Goal: Information Seeking & Learning: Learn about a topic

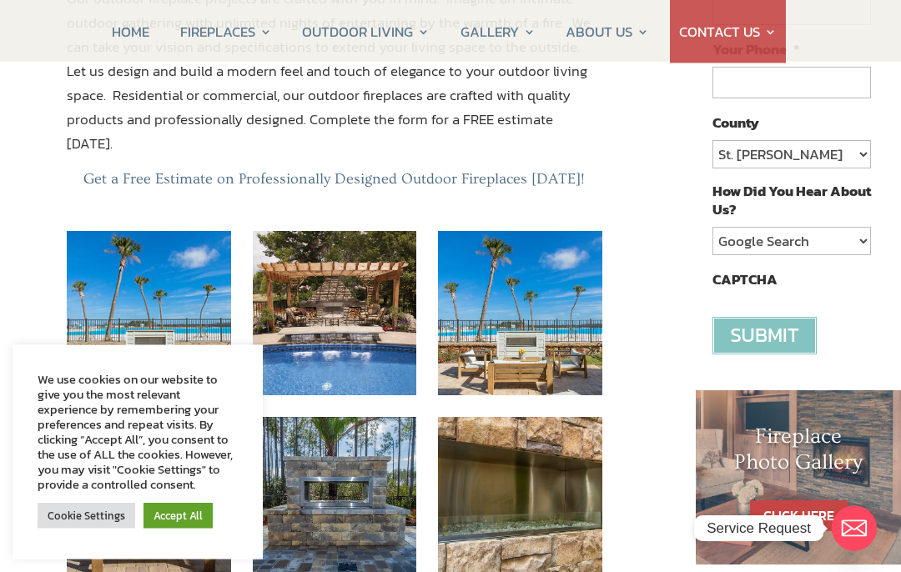
click at [187, 529] on link "Accept All" at bounding box center [178, 516] width 69 height 26
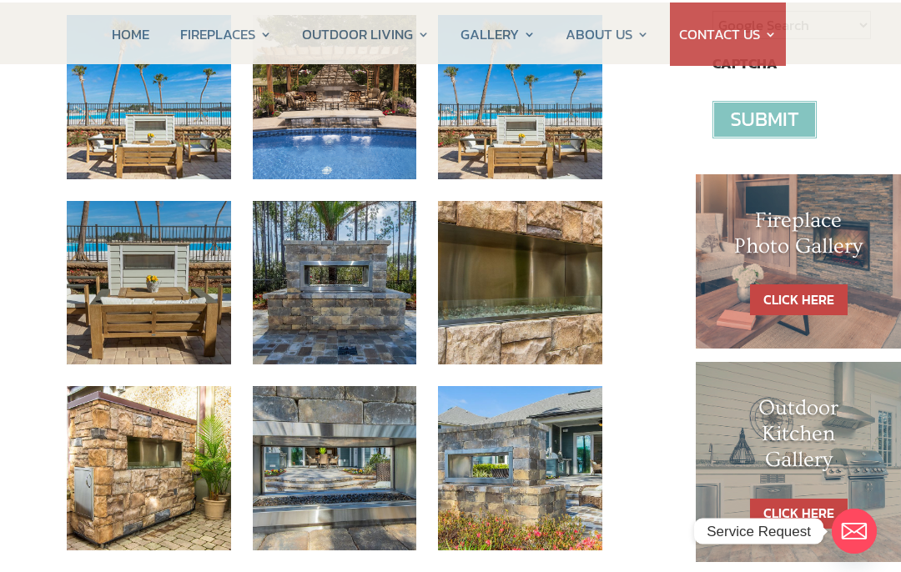
scroll to position [602, 0]
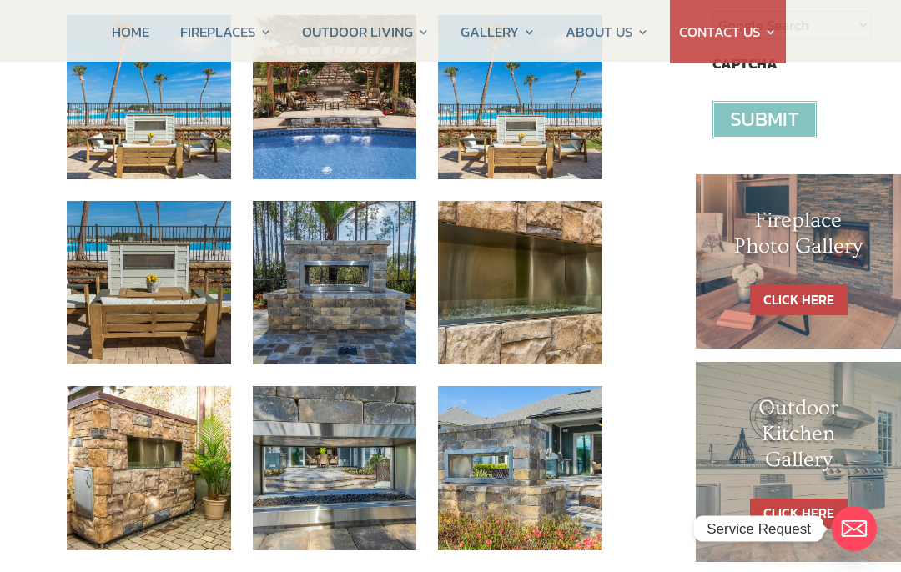
click at [803, 294] on link "CLICK HERE" at bounding box center [799, 300] width 98 height 31
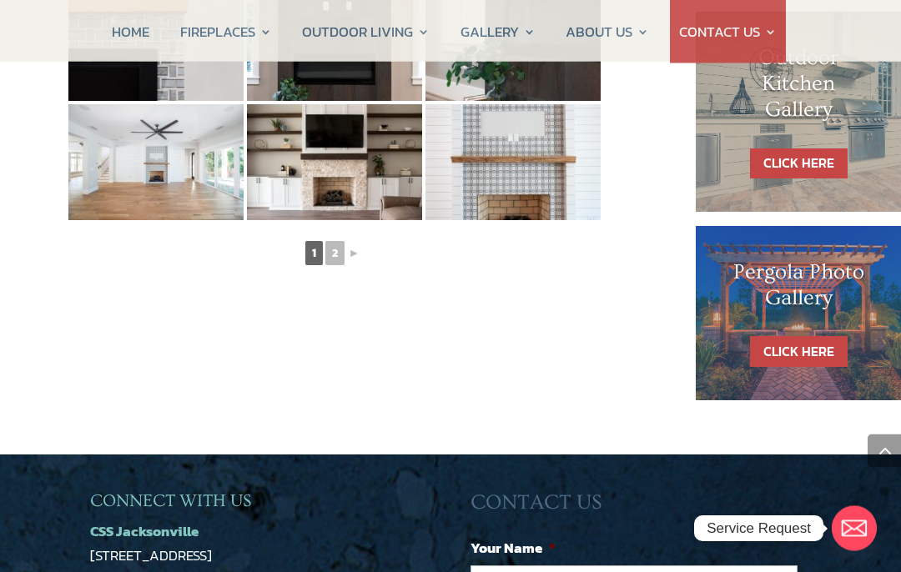
scroll to position [1014, 0]
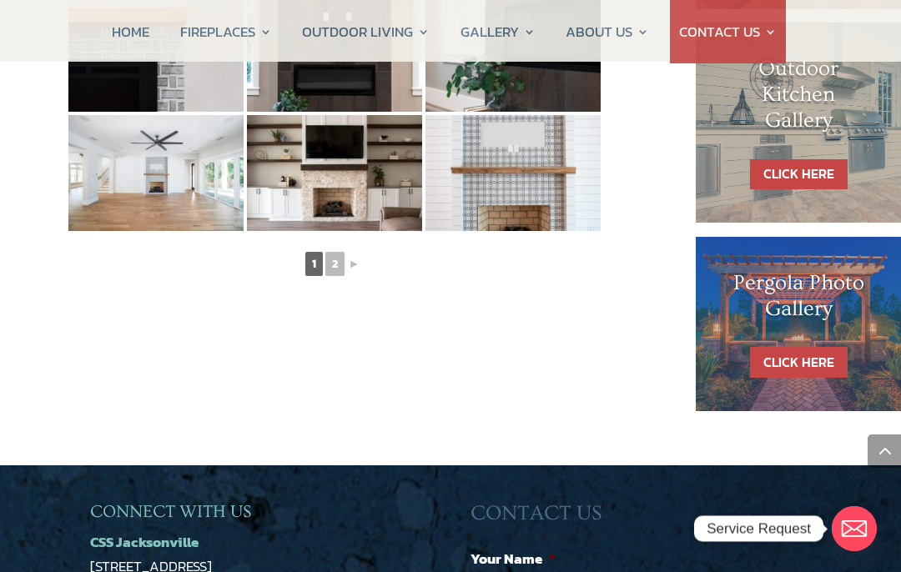
click at [351, 261] on link "►" at bounding box center [354, 264] width 15 height 21
click at [330, 259] on link "2" at bounding box center [334, 264] width 19 height 24
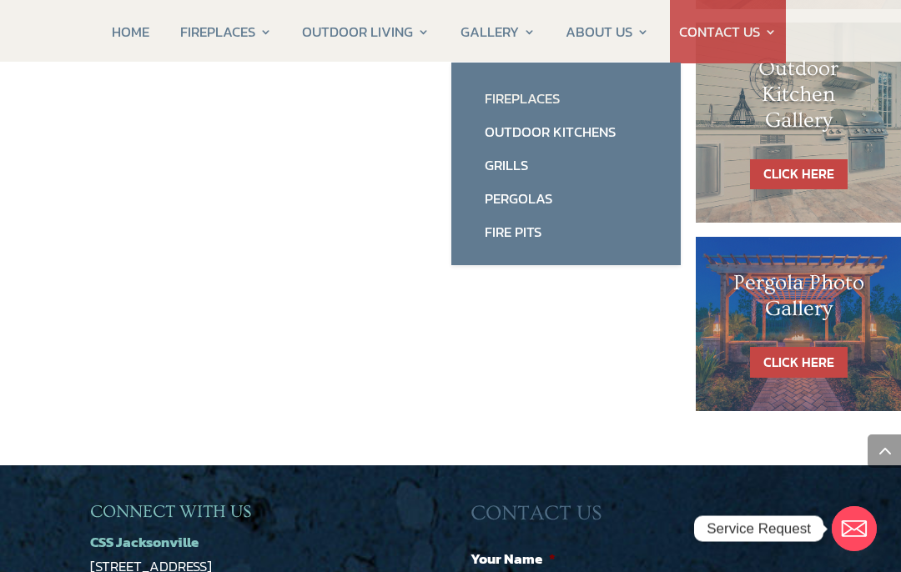
click at [560, 89] on link "Fireplaces" at bounding box center [566, 98] width 196 height 33
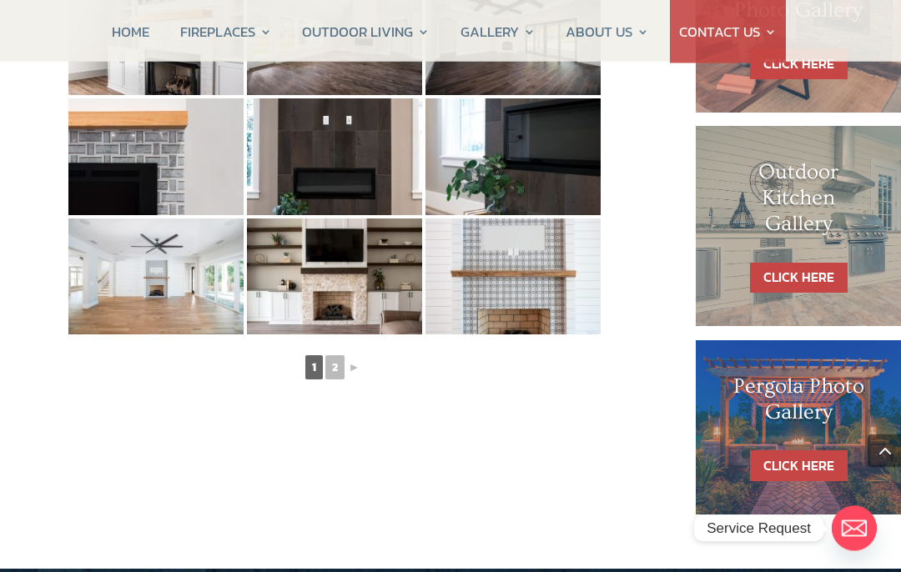
scroll to position [912, 0]
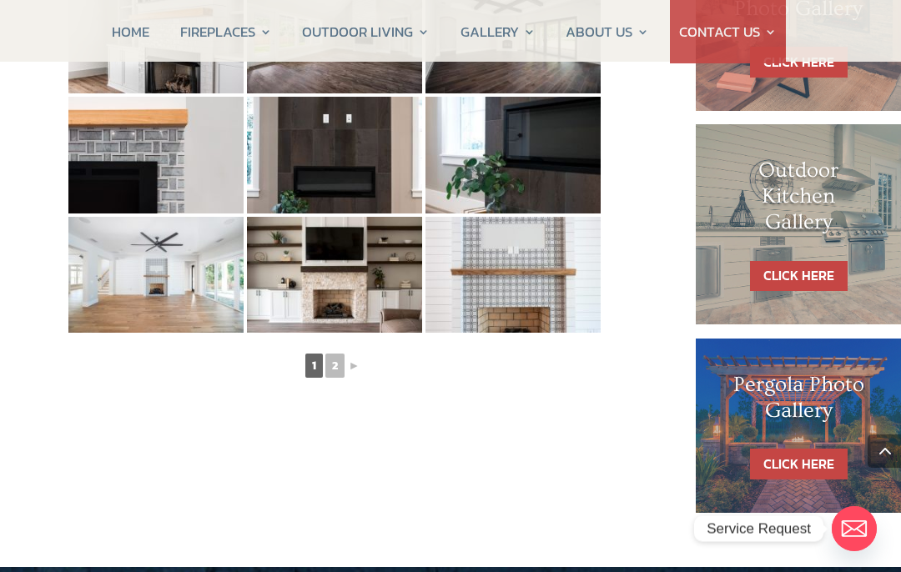
click at [352, 365] on link "►" at bounding box center [354, 365] width 15 height 21
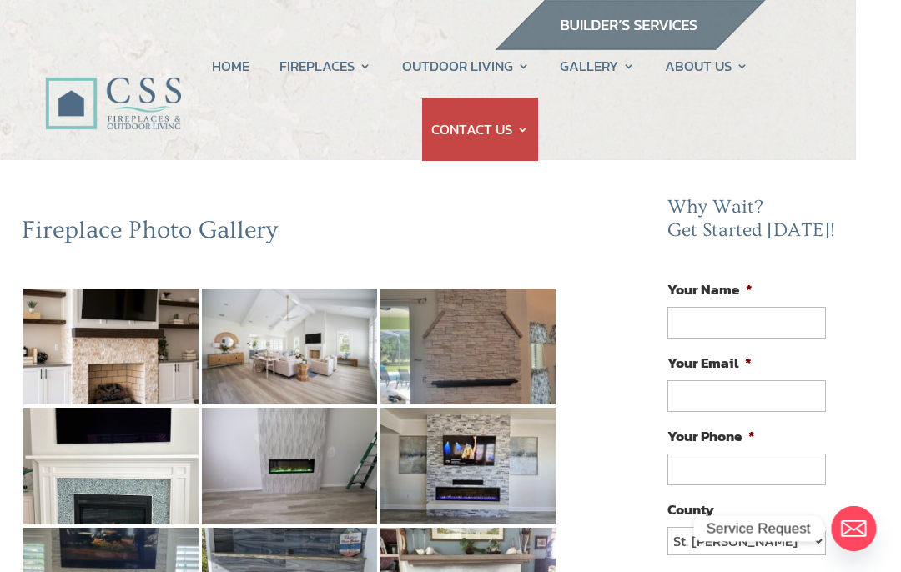
scroll to position [0, 45]
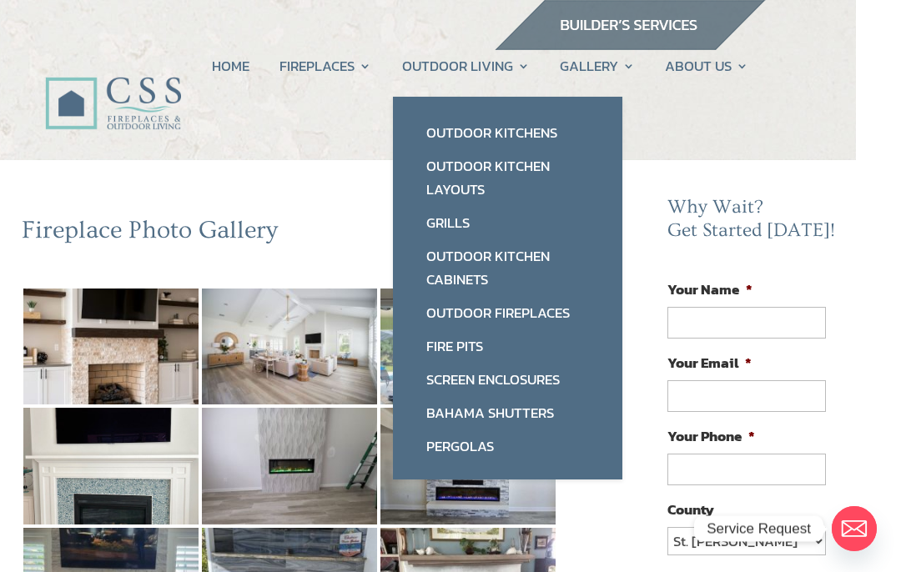
click at [553, 309] on link "Outdoor Fireplaces" at bounding box center [508, 312] width 196 height 33
click at [508, 444] on link "Pergolas" at bounding box center [508, 446] width 196 height 33
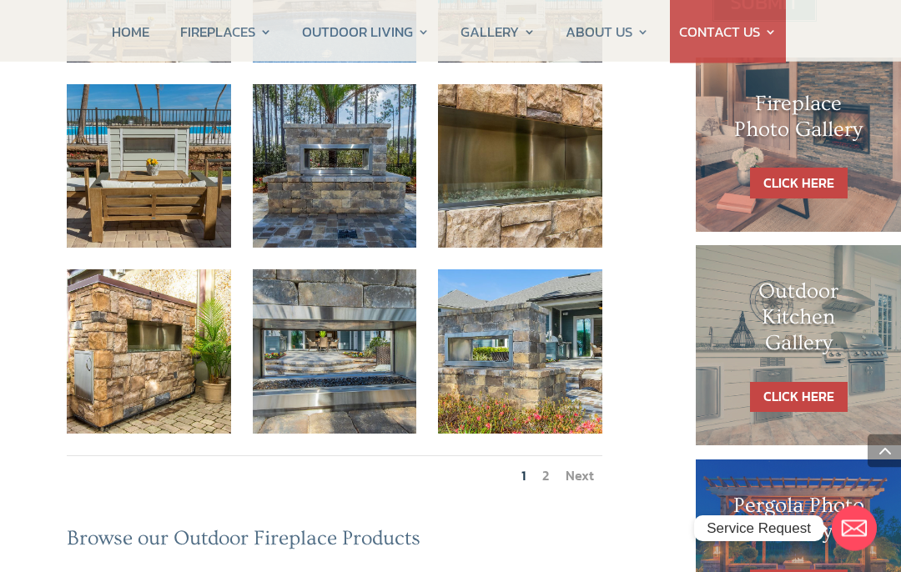
scroll to position [719, 0]
click at [582, 466] on link "Next" at bounding box center [580, 476] width 28 height 20
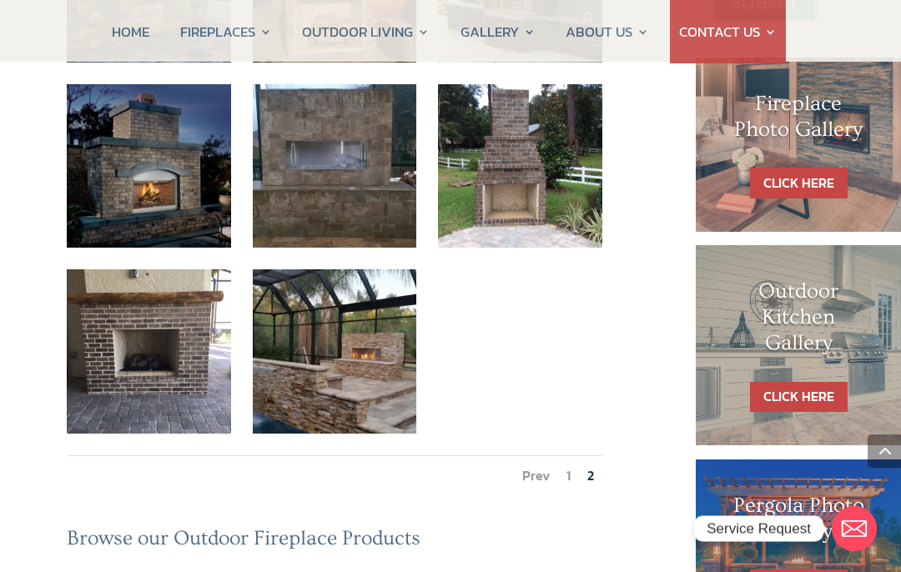
click at [353, 269] on img at bounding box center [335, 351] width 164 height 164
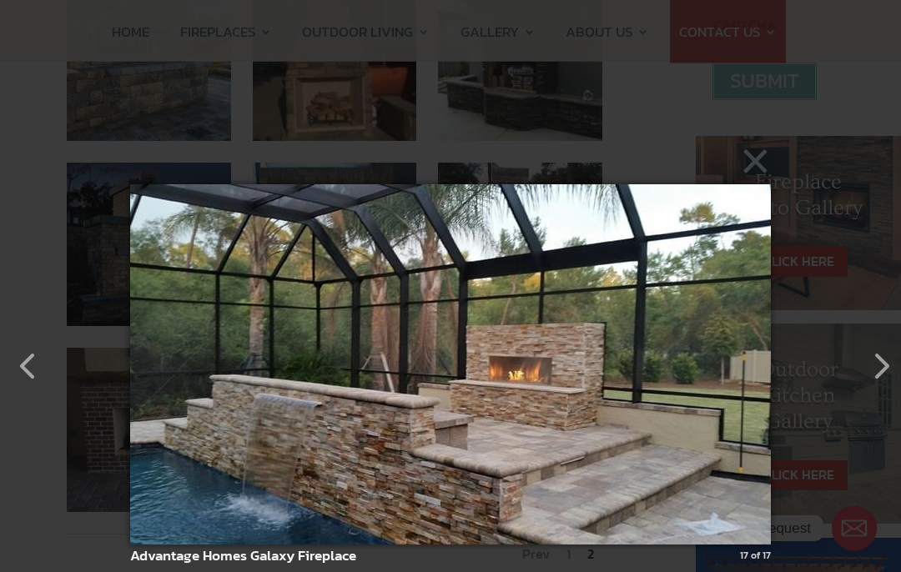
scroll to position [641, 0]
click at [873, 370] on button "button" at bounding box center [873, 358] width 40 height 40
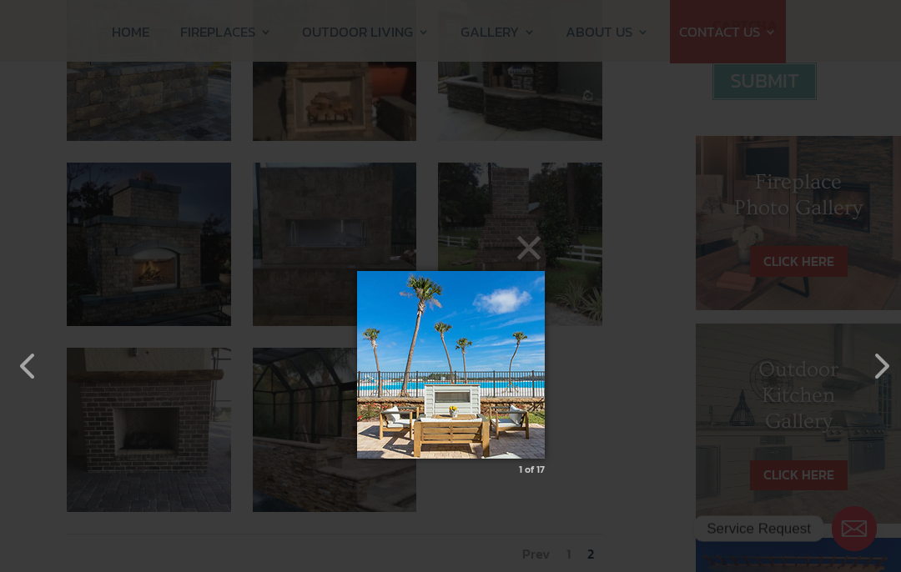
click at [446, 373] on img at bounding box center [451, 365] width 188 height 254
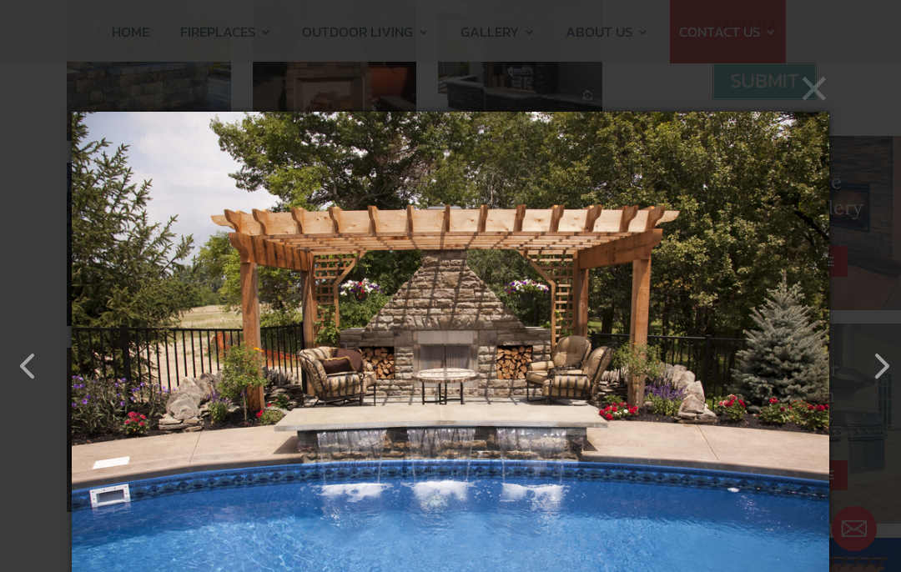
click at [869, 373] on button "button" at bounding box center [873, 358] width 40 height 40
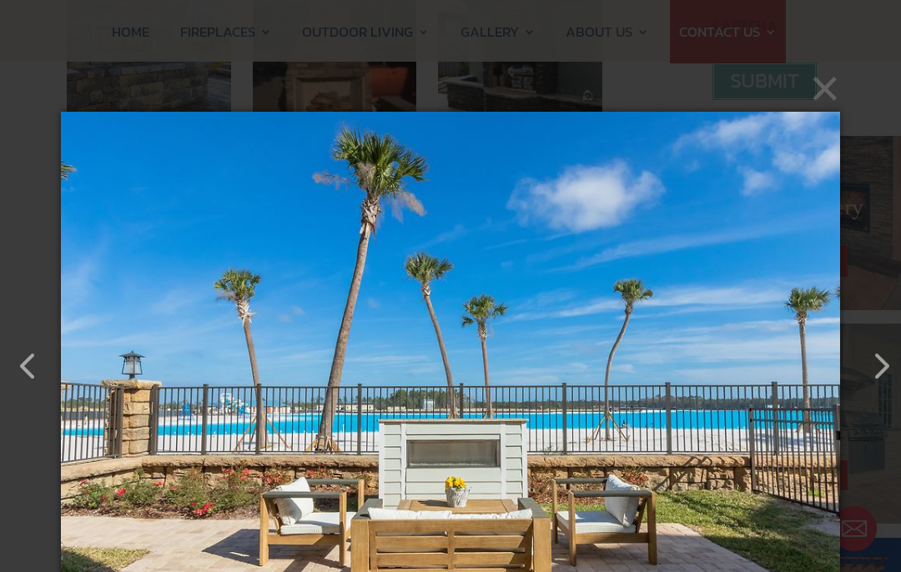
click at [867, 363] on button "button" at bounding box center [873, 358] width 40 height 40
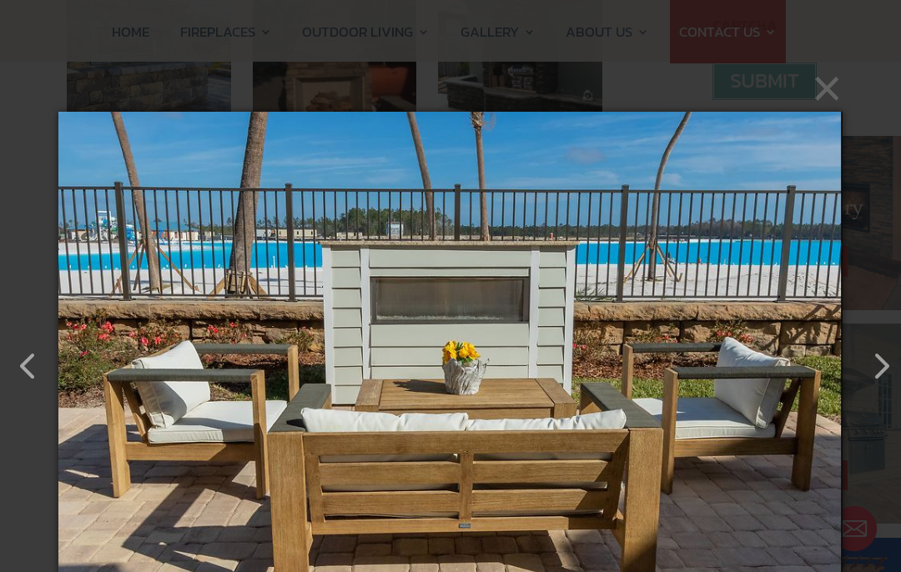
click at [866, 361] on button "button" at bounding box center [873, 358] width 40 height 40
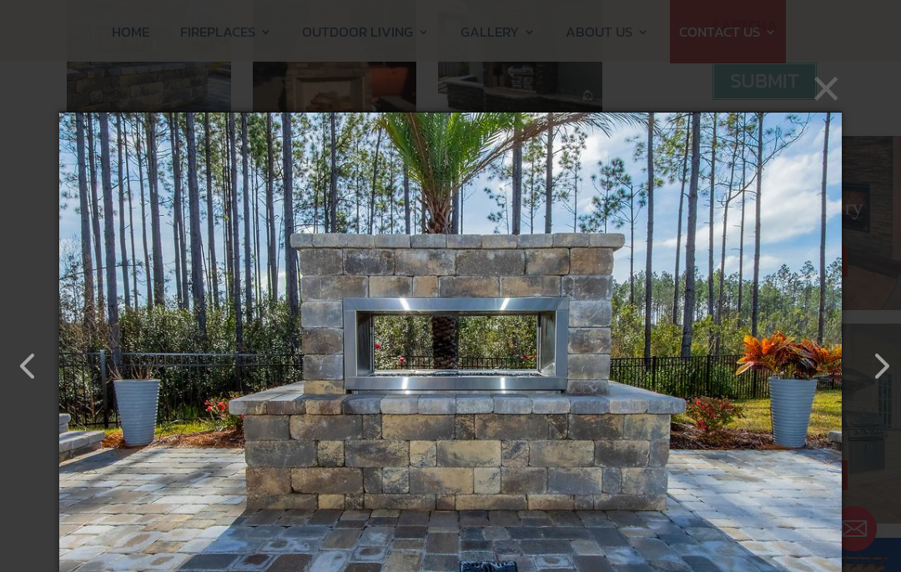
click at [860, 371] on button "button" at bounding box center [873, 358] width 40 height 40
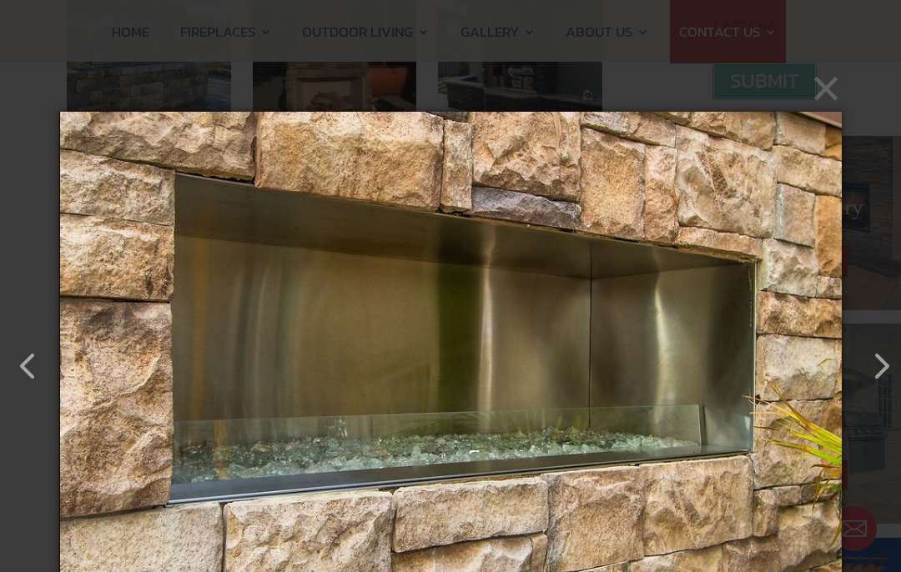
click at [859, 373] on button "button" at bounding box center [873, 358] width 40 height 40
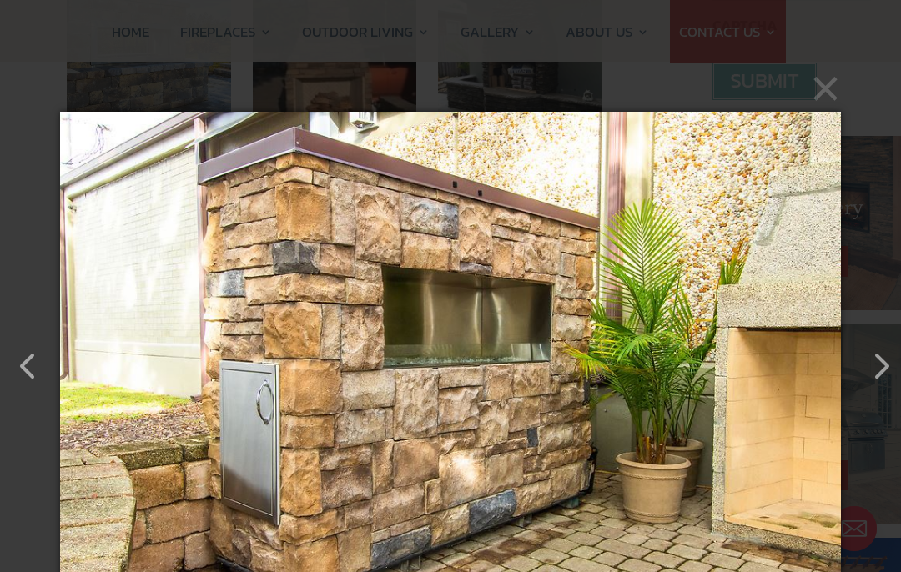
click at [869, 367] on button "button" at bounding box center [873, 358] width 40 height 40
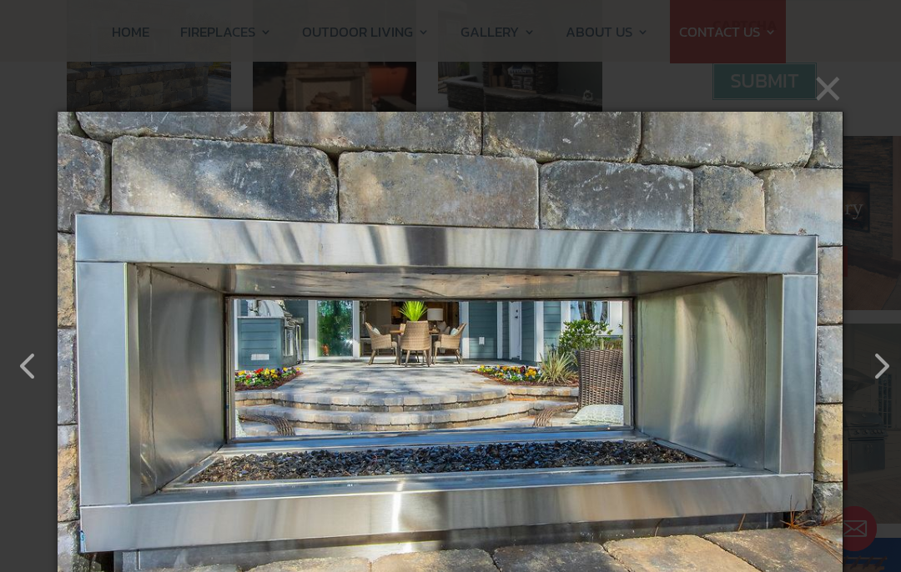
click at [866, 360] on button "button" at bounding box center [873, 358] width 40 height 40
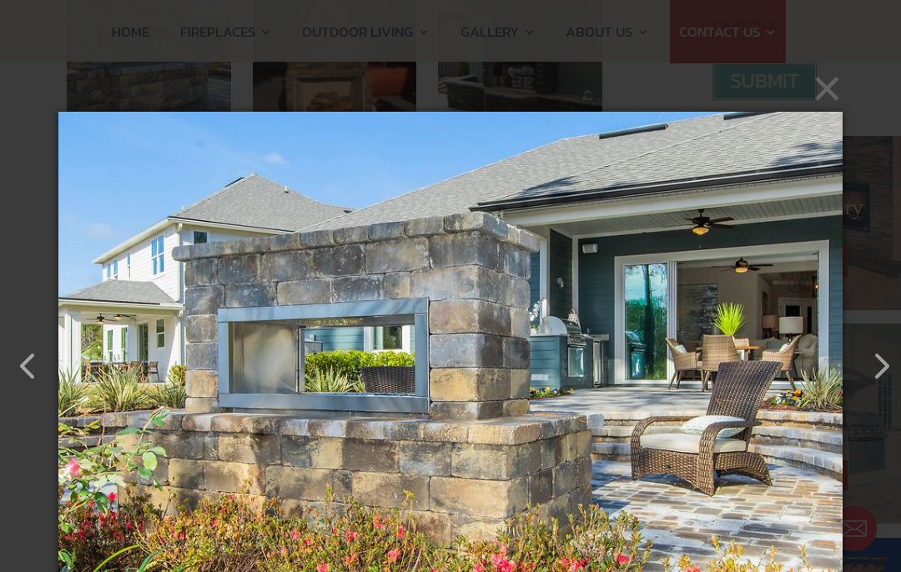
scroll to position [640, 0]
click at [866, 360] on button "button" at bounding box center [873, 359] width 40 height 40
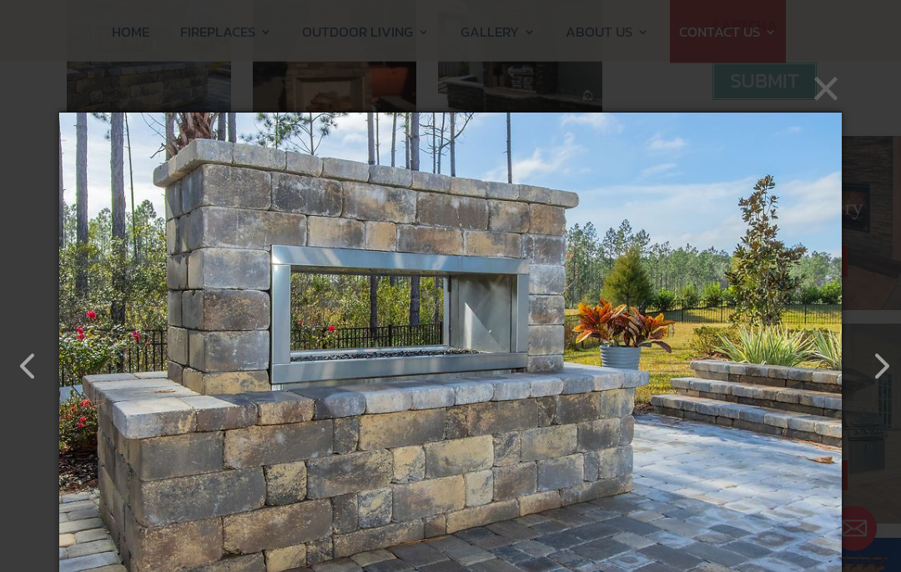
scroll to position [641, 0]
click at [861, 365] on button "button" at bounding box center [873, 358] width 40 height 40
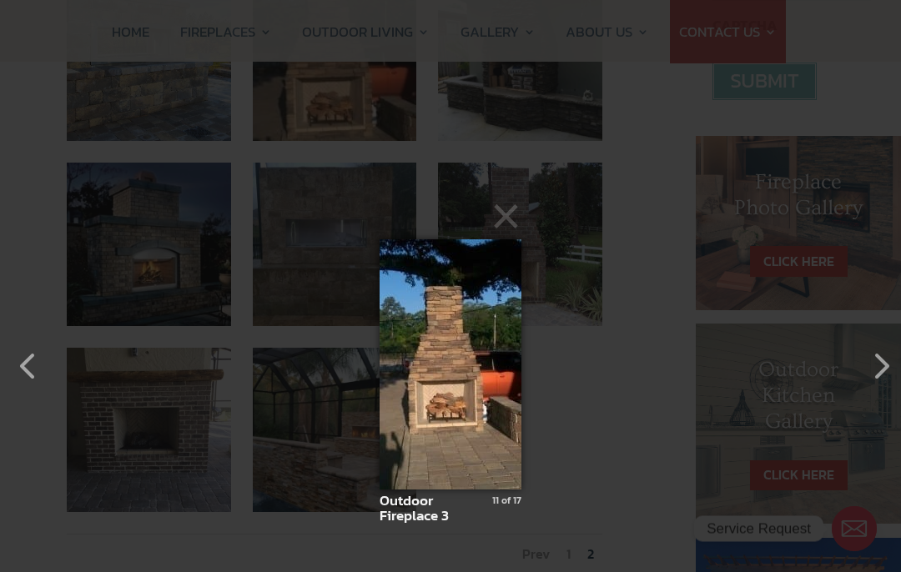
click at [863, 365] on button "button" at bounding box center [873, 358] width 40 height 40
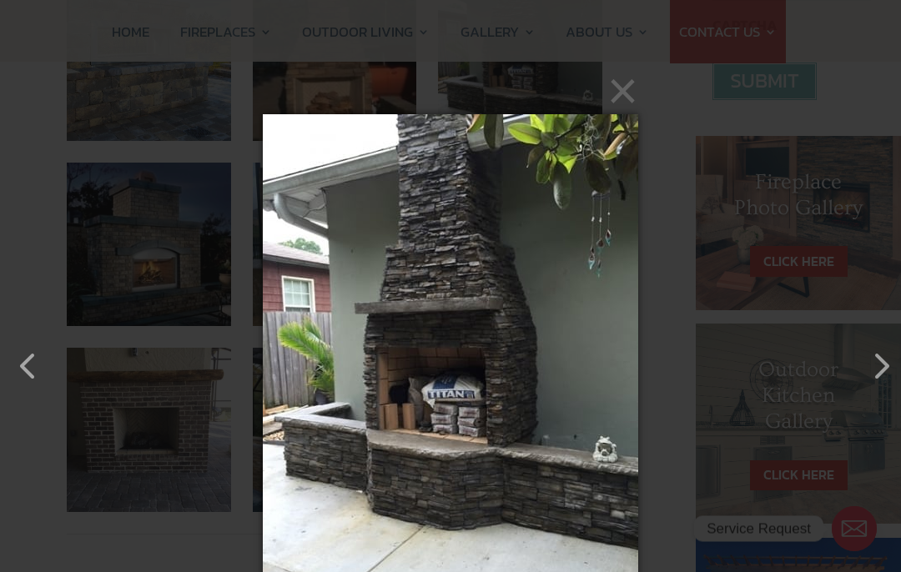
click at [873, 368] on button "button" at bounding box center [873, 358] width 40 height 40
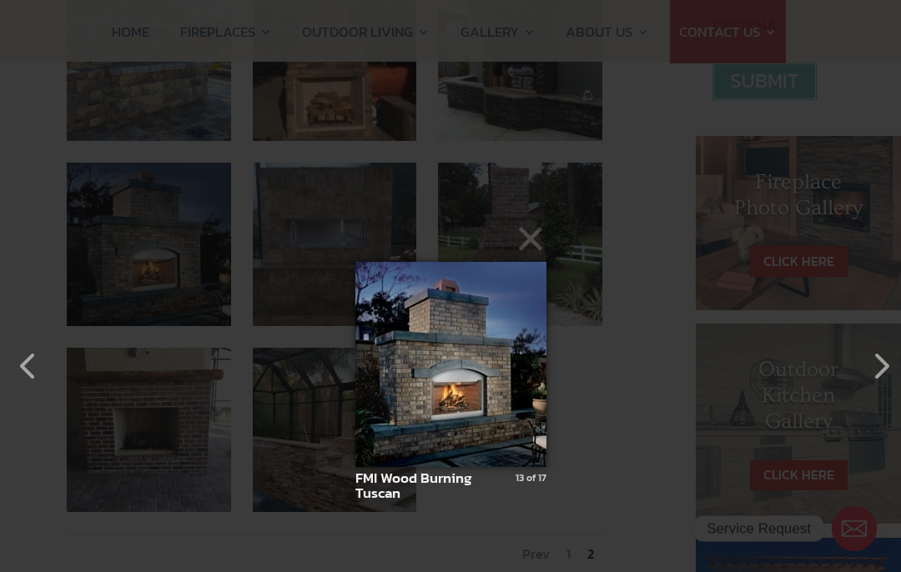
click at [869, 368] on button "button" at bounding box center [873, 358] width 40 height 40
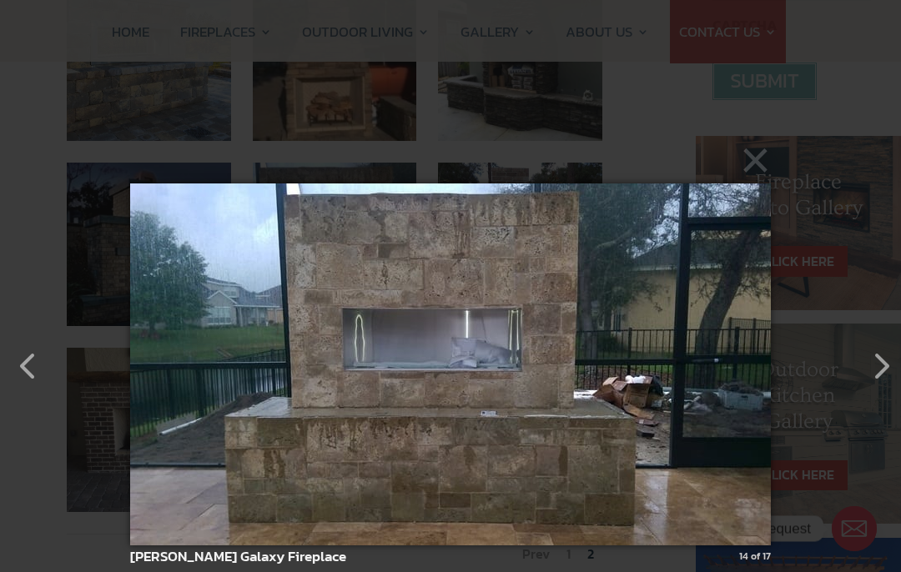
click at [869, 369] on button "button" at bounding box center [873, 358] width 40 height 40
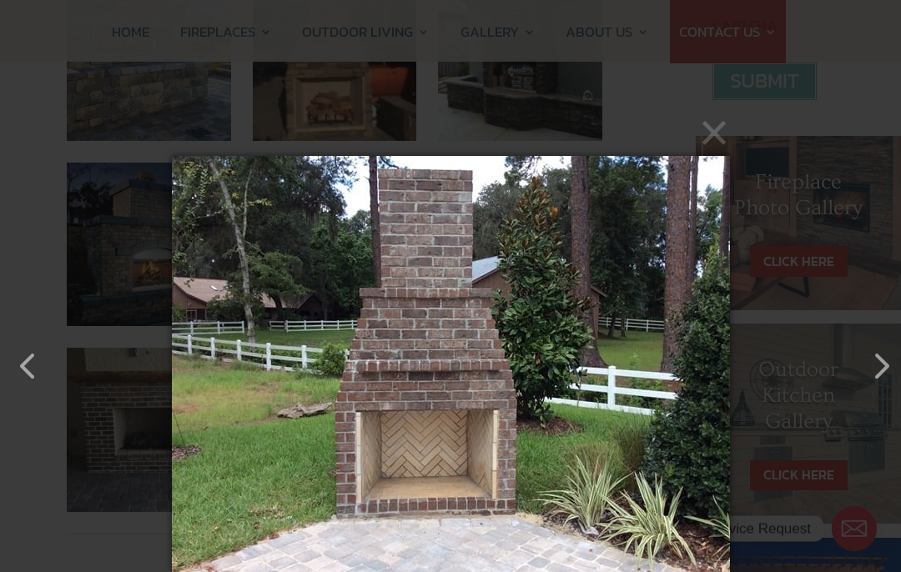
click at [860, 375] on button "button" at bounding box center [873, 358] width 40 height 40
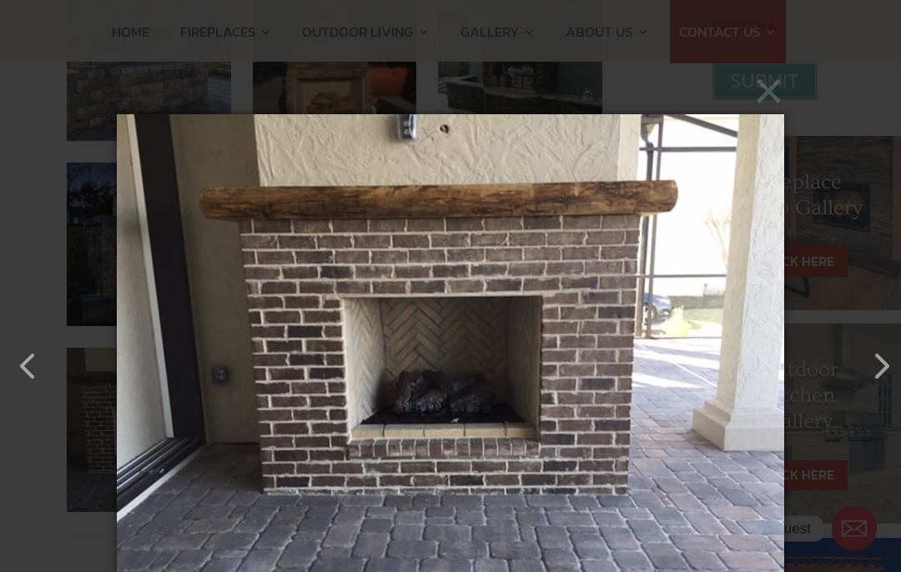
click at [864, 367] on button "button" at bounding box center [873, 358] width 40 height 40
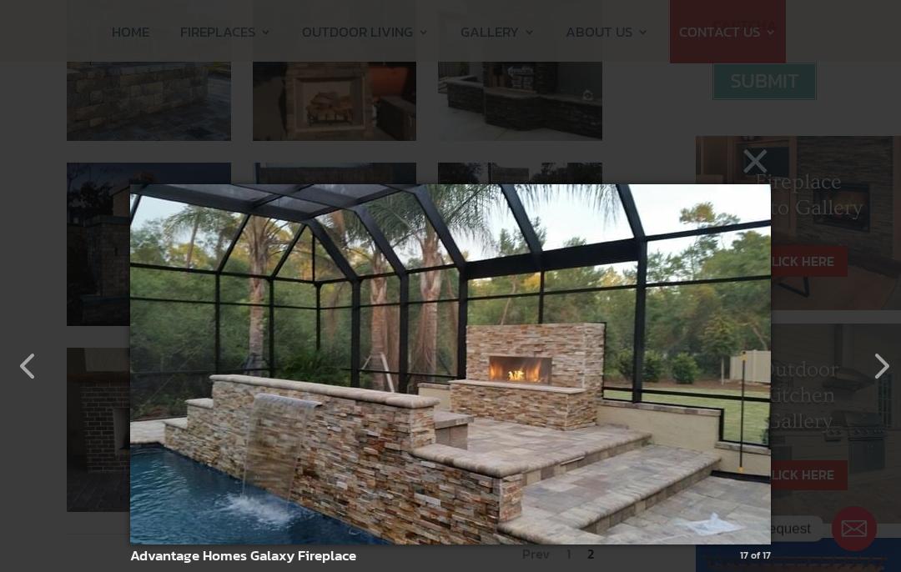
click at [854, 365] on button "button" at bounding box center [873, 358] width 40 height 40
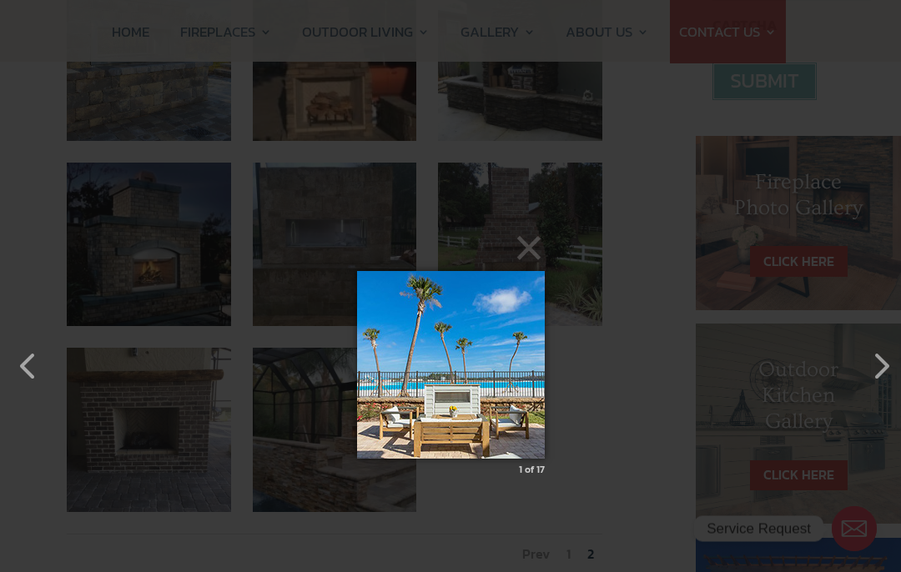
click at [871, 362] on button "button" at bounding box center [873, 358] width 40 height 40
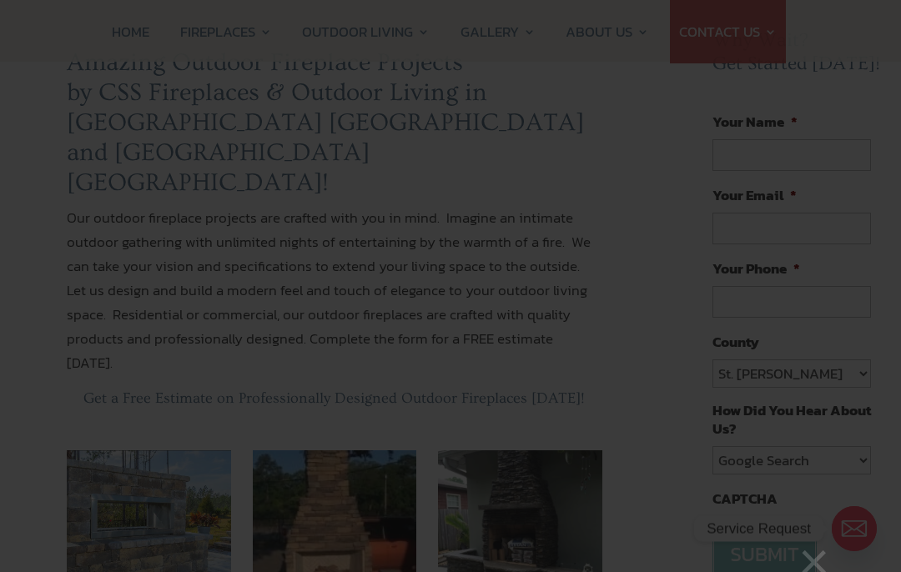
scroll to position [164, 0]
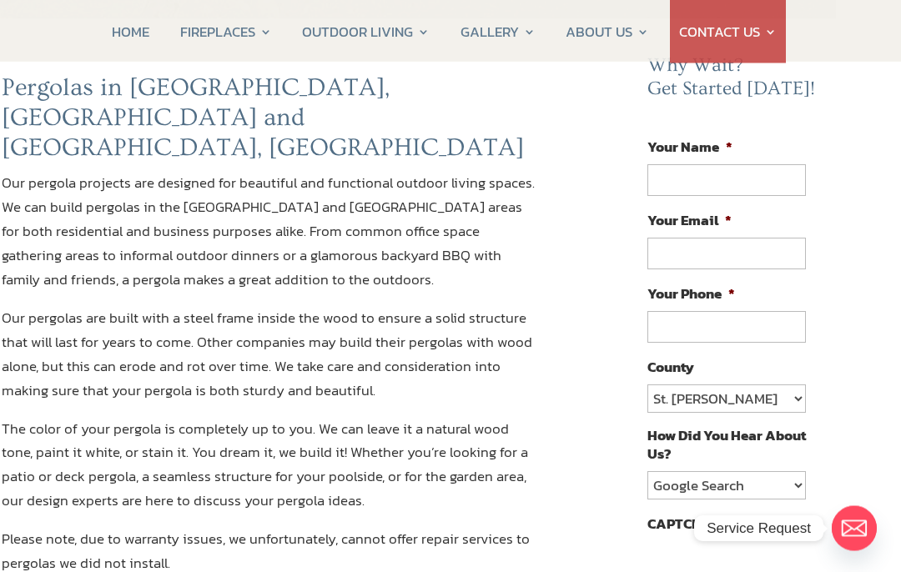
scroll to position [0, 65]
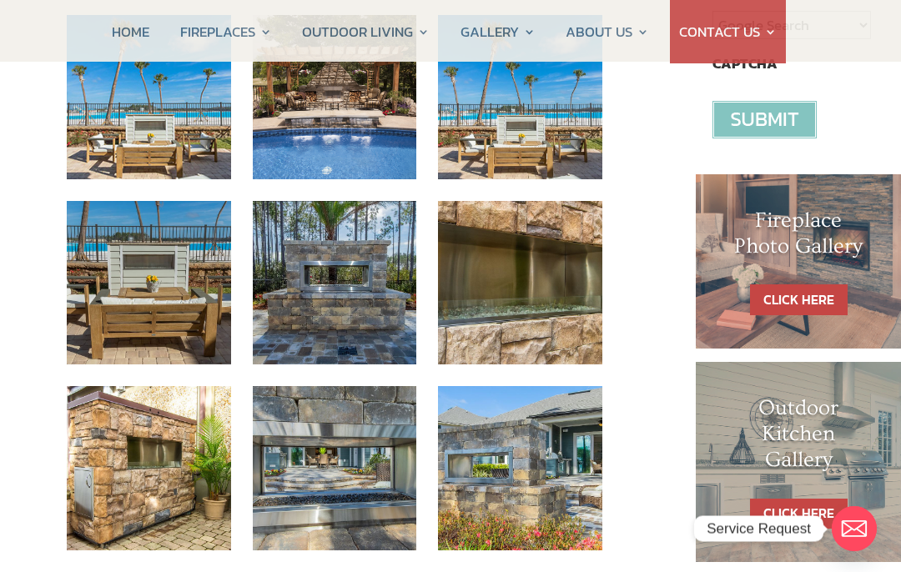
scroll to position [602, 0]
